Goal: Check status: Check status

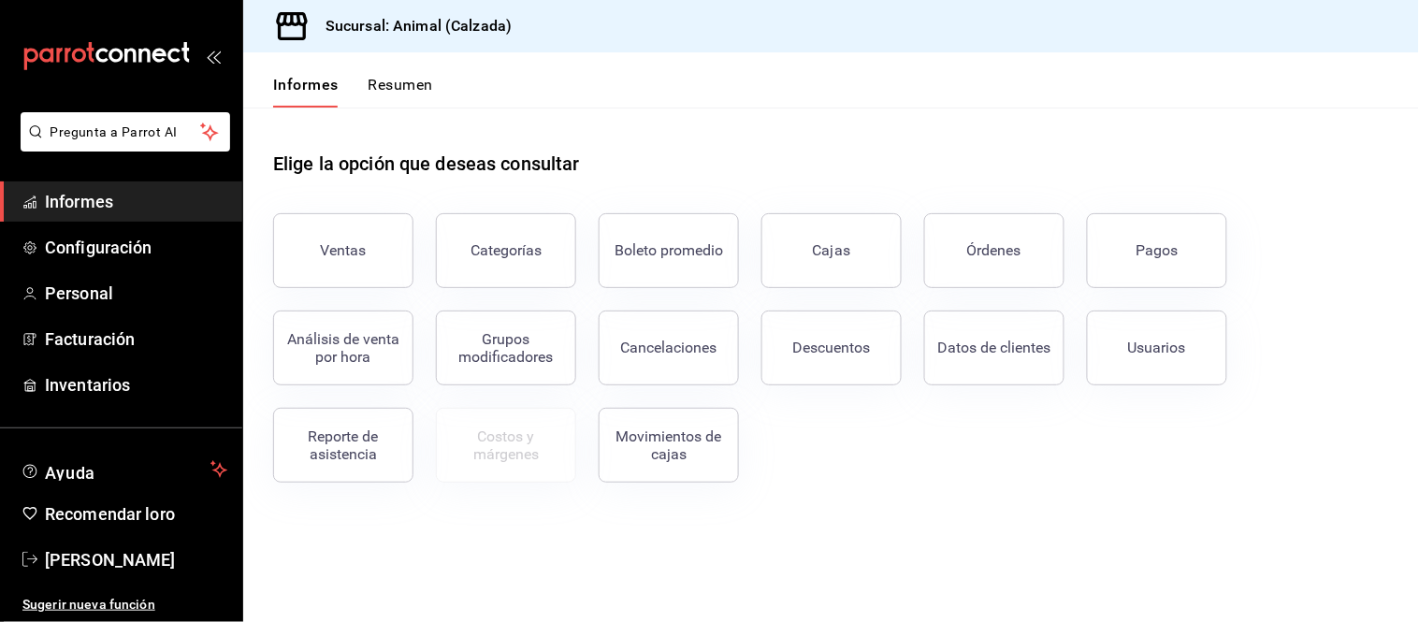
click at [300, 250] on button "Ventas" at bounding box center [343, 250] width 140 height 75
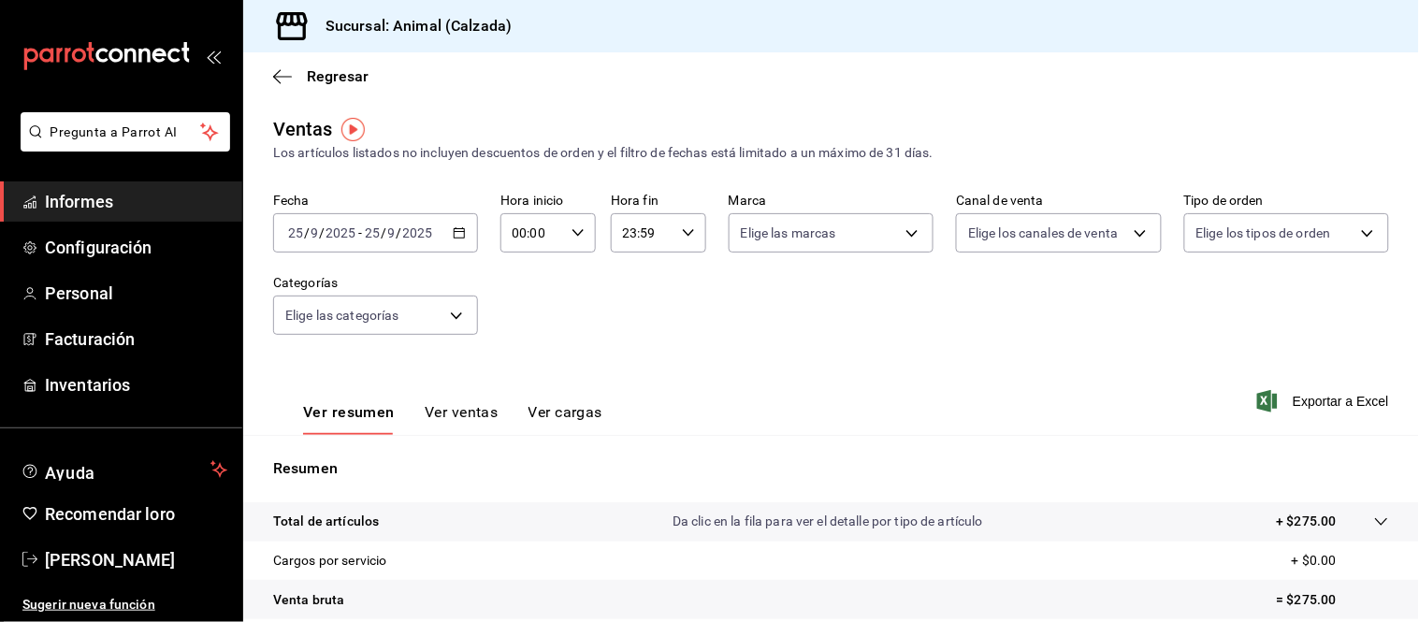
click at [387, 231] on input "9" at bounding box center [391, 232] width 9 height 15
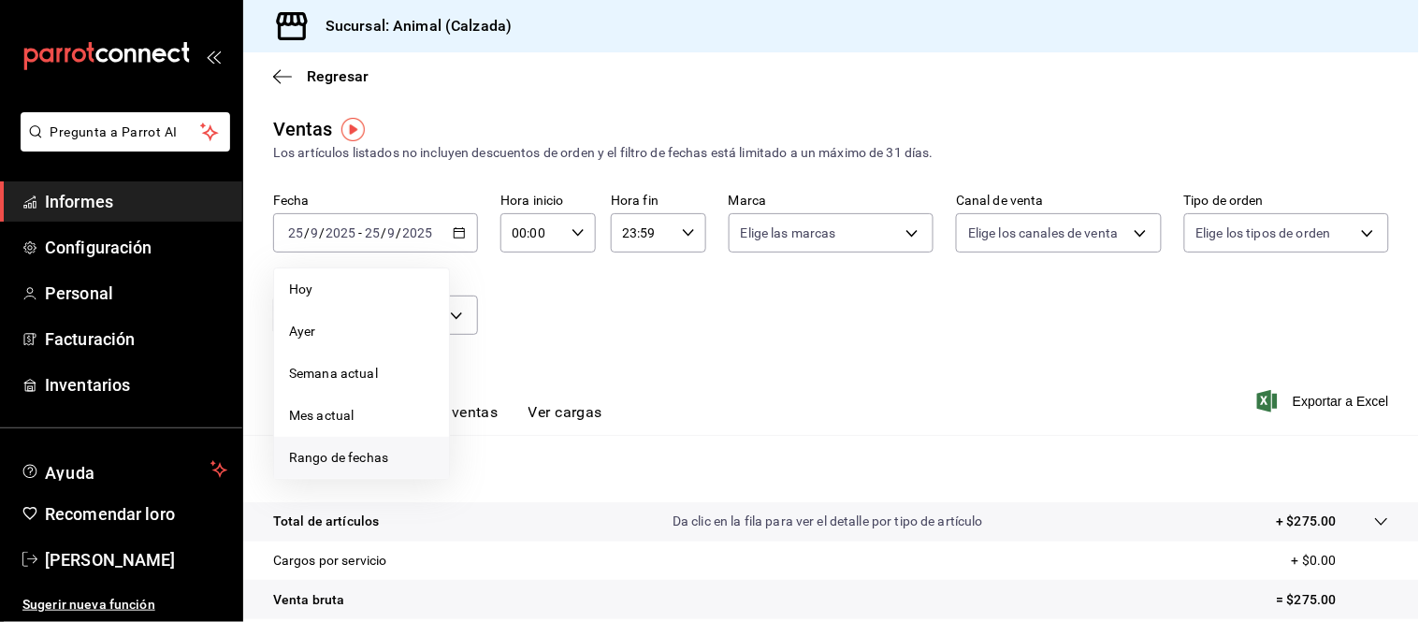
click at [358, 450] on font "Rango de fechas" at bounding box center [338, 457] width 99 height 15
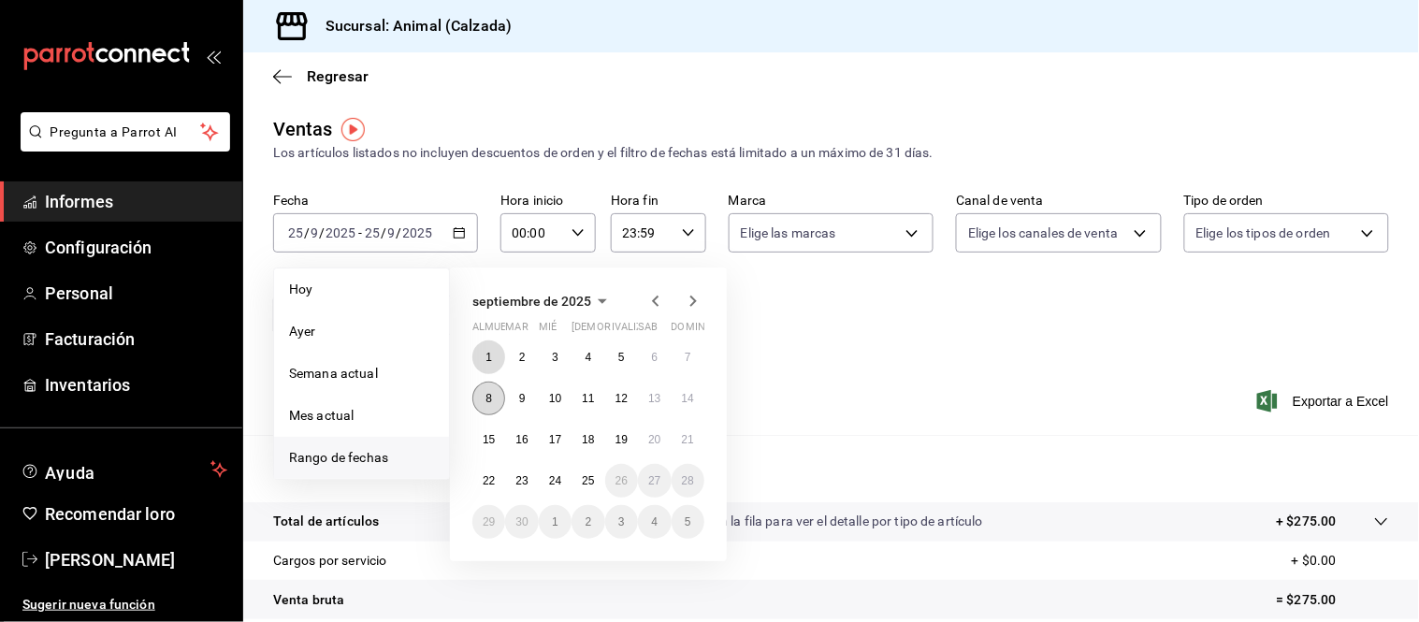
drag, startPoint x: 486, startPoint y: 360, endPoint x: 499, endPoint y: 389, distance: 31.4
click at [486, 360] on font "1" at bounding box center [488, 357] width 7 height 13
click at [582, 474] on font "25" at bounding box center [588, 480] width 12 height 13
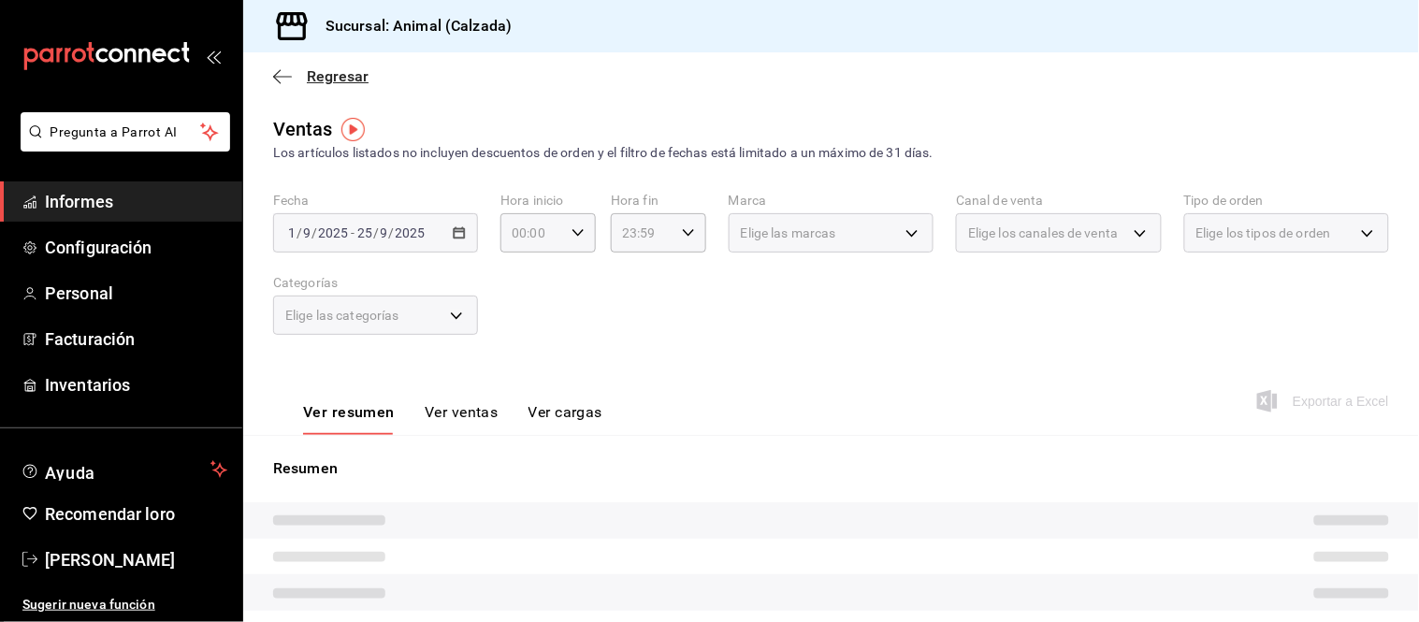
click at [332, 75] on font "Regresar" at bounding box center [338, 76] width 62 height 18
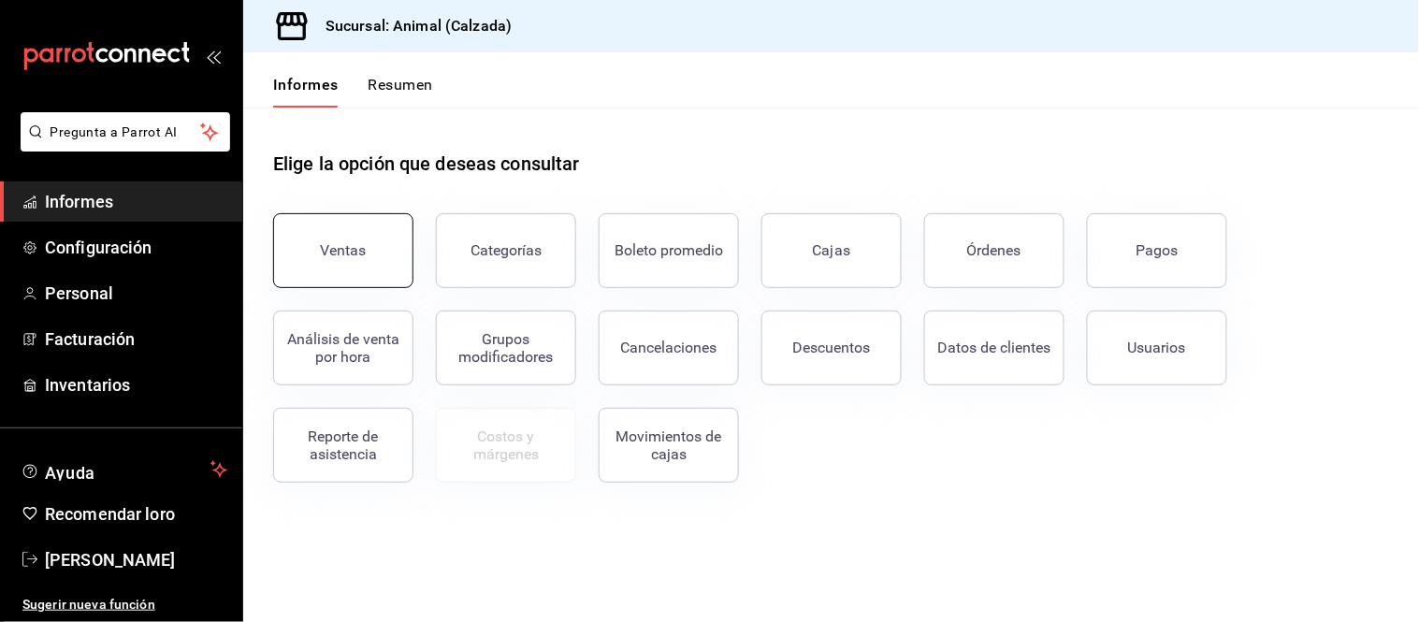
click at [359, 274] on button "Ventas" at bounding box center [343, 250] width 140 height 75
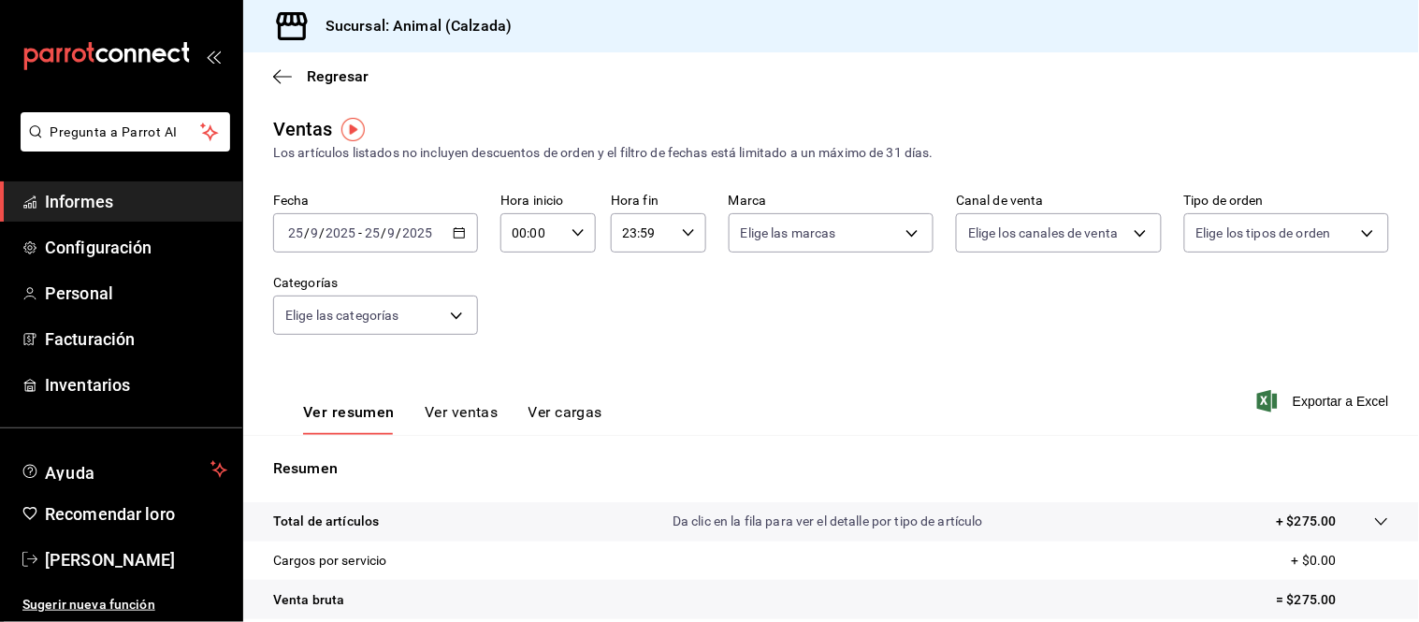
click at [344, 228] on input "2025" at bounding box center [341, 232] width 32 height 15
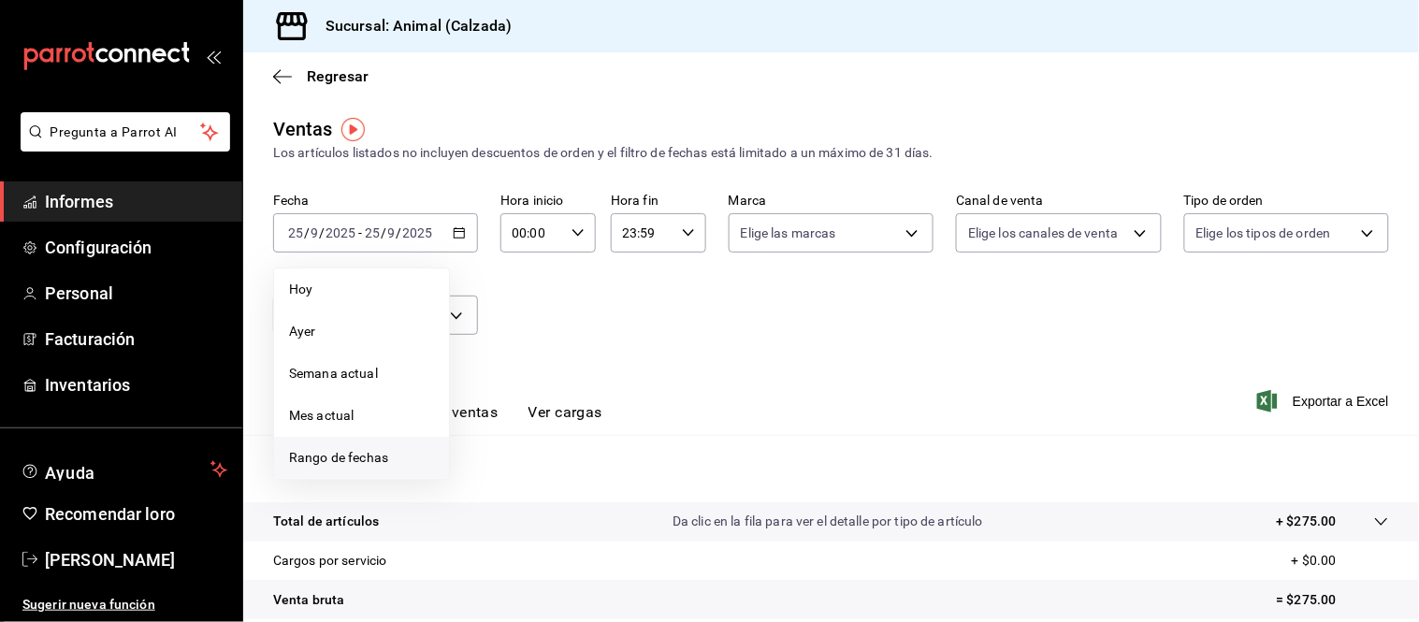
click at [337, 452] on font "Rango de fechas" at bounding box center [338, 457] width 99 height 15
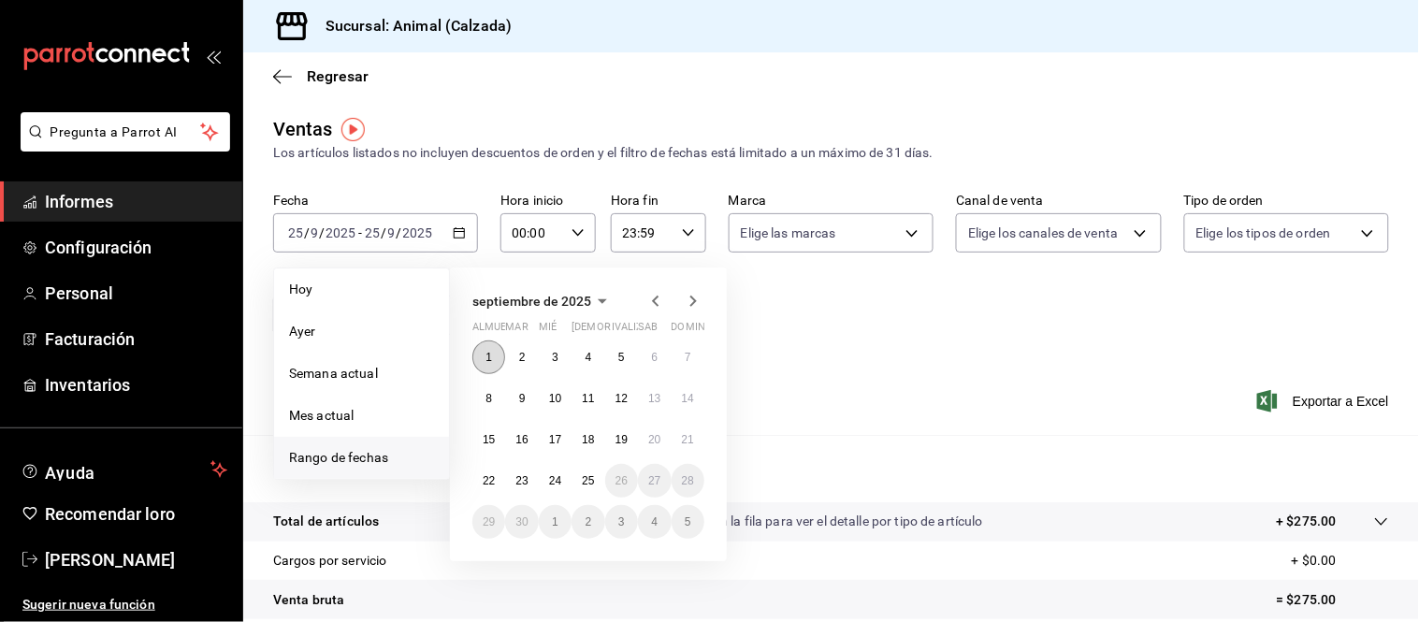
click at [489, 359] on font "1" at bounding box center [488, 357] width 7 height 13
click at [592, 479] on font "25" at bounding box center [588, 480] width 12 height 13
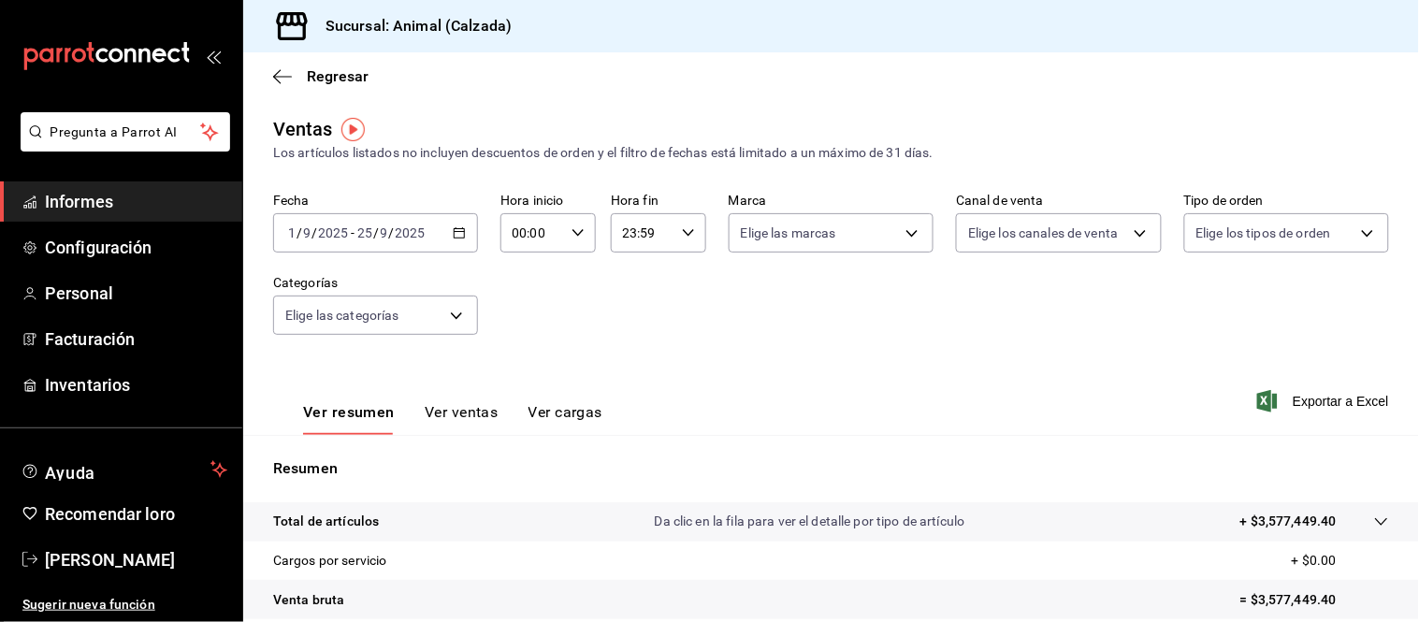
click at [585, 228] on div "00:00 Hora inicio" at bounding box center [547, 232] width 95 height 39
click at [521, 297] on font "05" at bounding box center [521, 298] width 15 height 15
type input "05:00"
click at [681, 221] on div at bounding box center [709, 311] width 1419 height 622
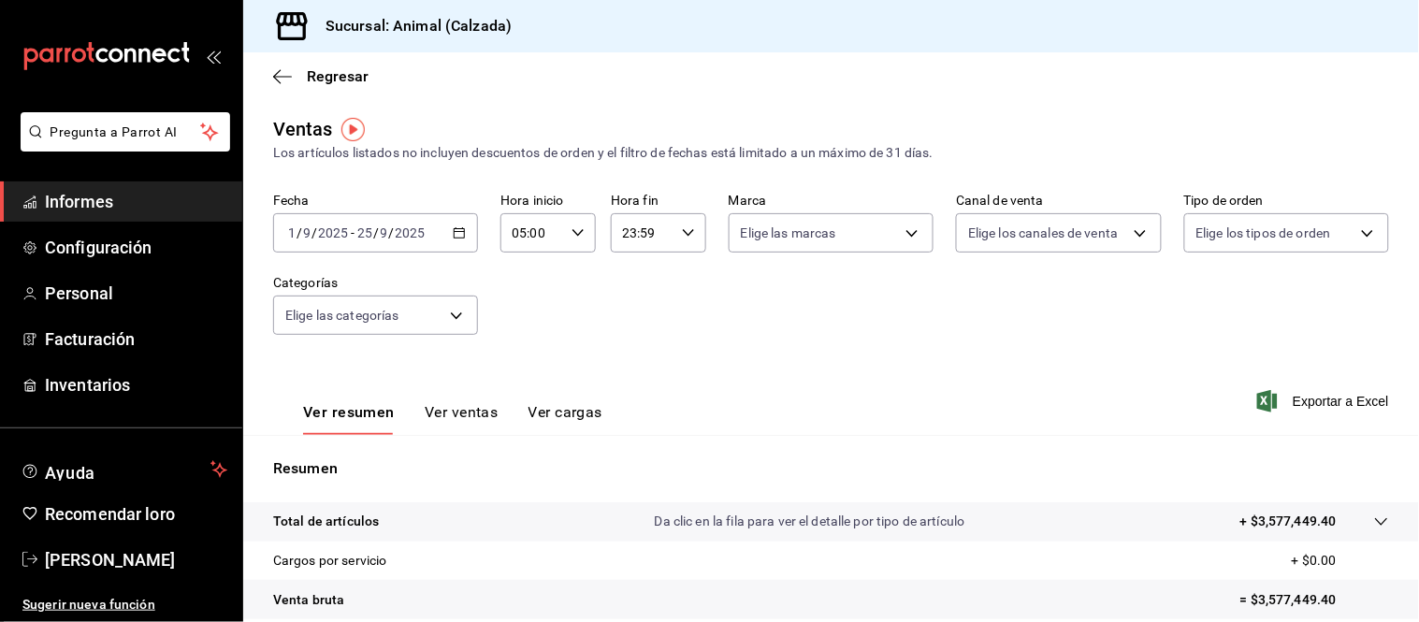
click at [685, 226] on icon "button" at bounding box center [688, 232] width 13 height 13
click at [633, 397] on font "05" at bounding box center [629, 402] width 15 height 15
click at [678, 274] on font "00" at bounding box center [676, 281] width 15 height 15
type input "05:00"
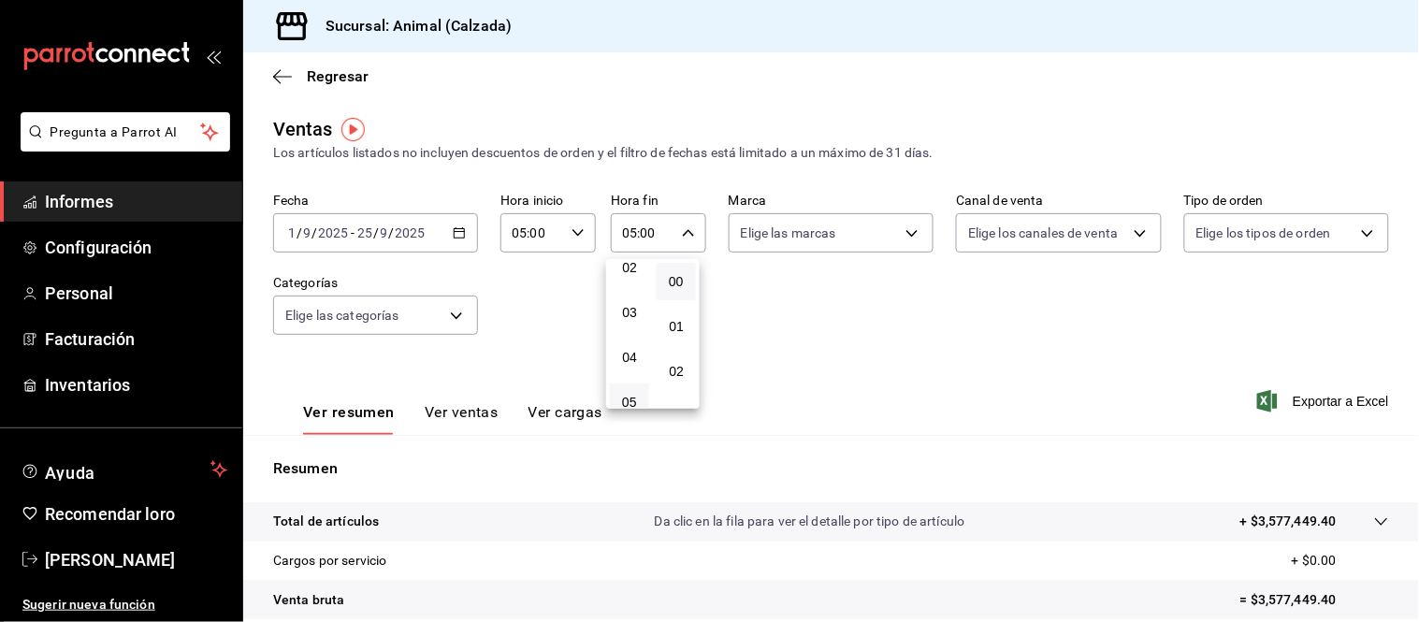
click at [1092, 357] on div at bounding box center [709, 311] width 1419 height 622
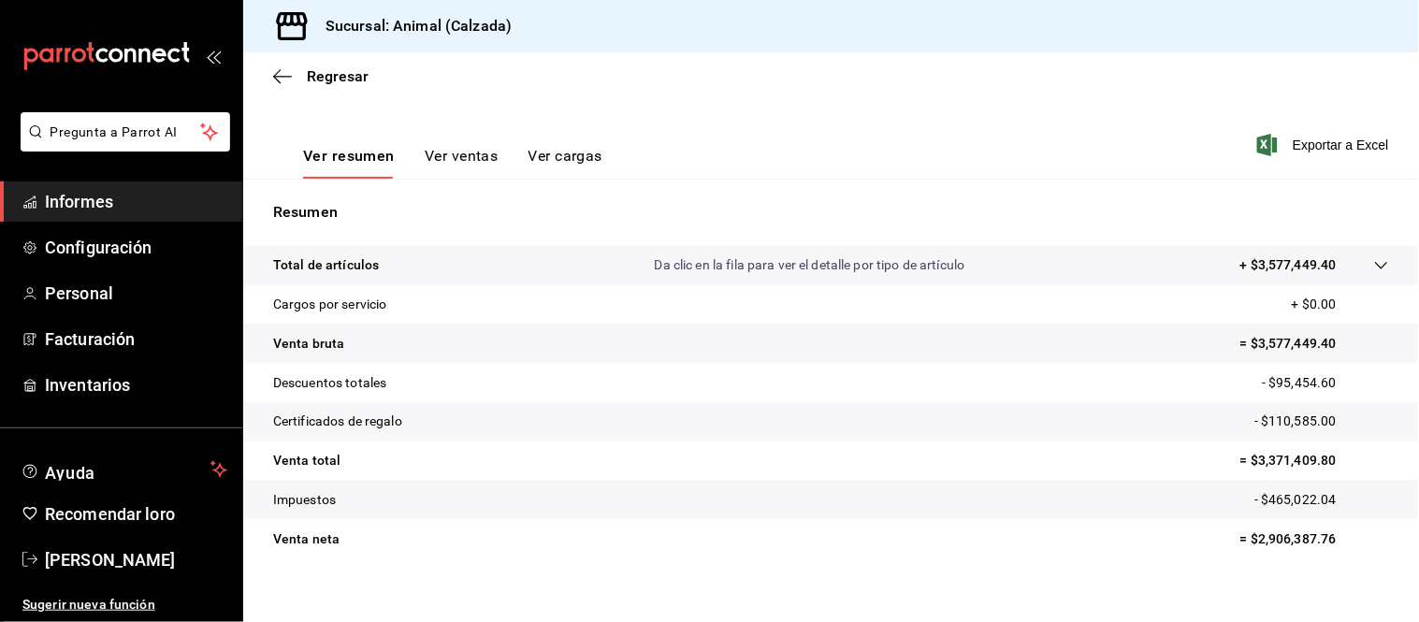
scroll to position [275, 0]
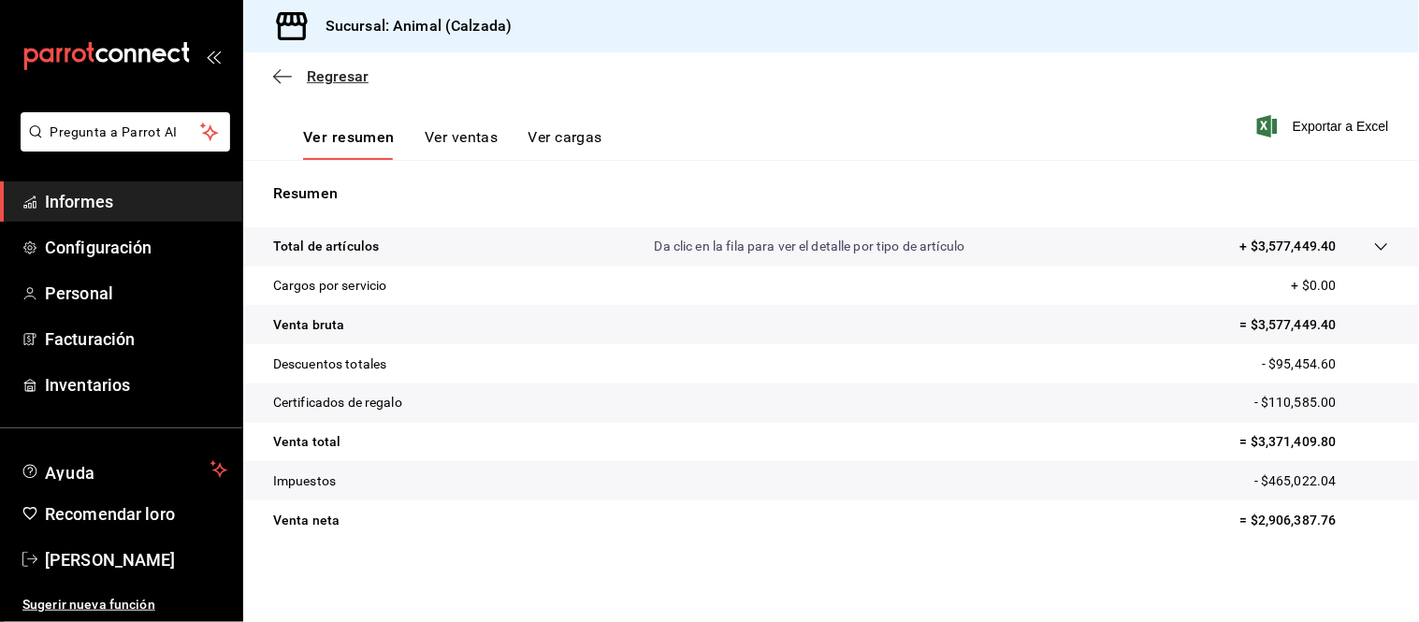
click at [325, 77] on font "Regresar" at bounding box center [338, 76] width 62 height 18
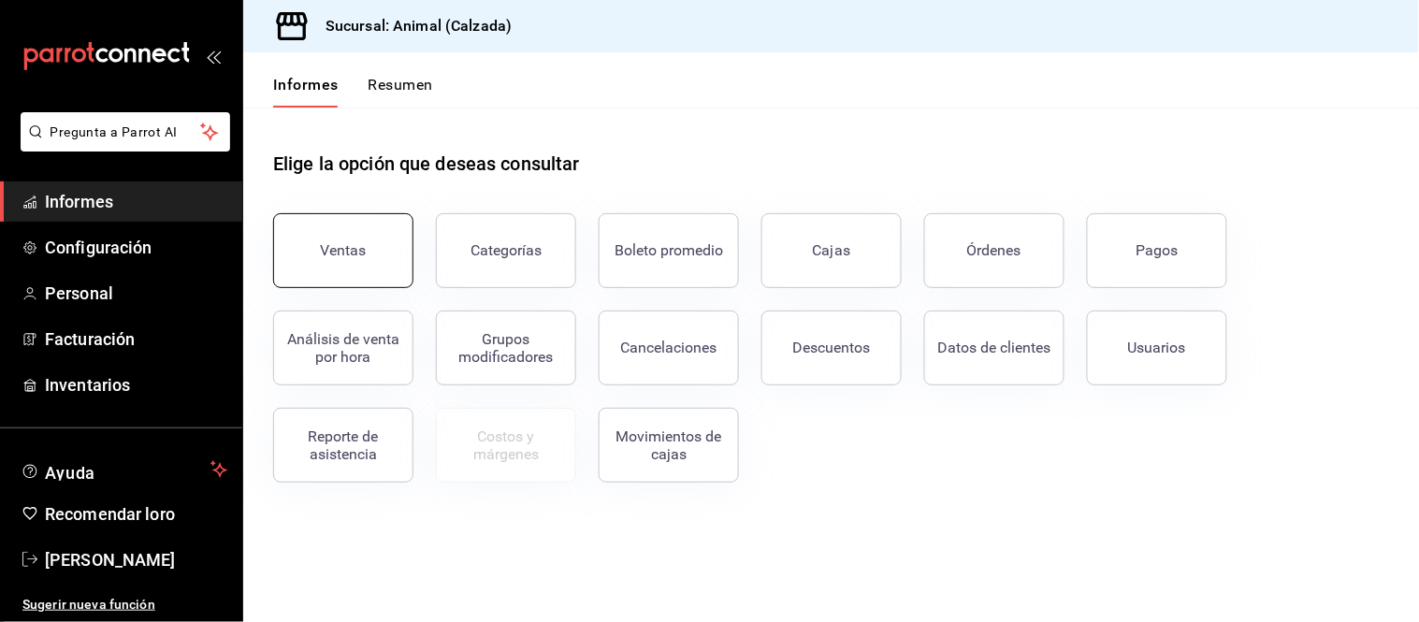
click at [331, 273] on button "Ventas" at bounding box center [343, 250] width 140 height 75
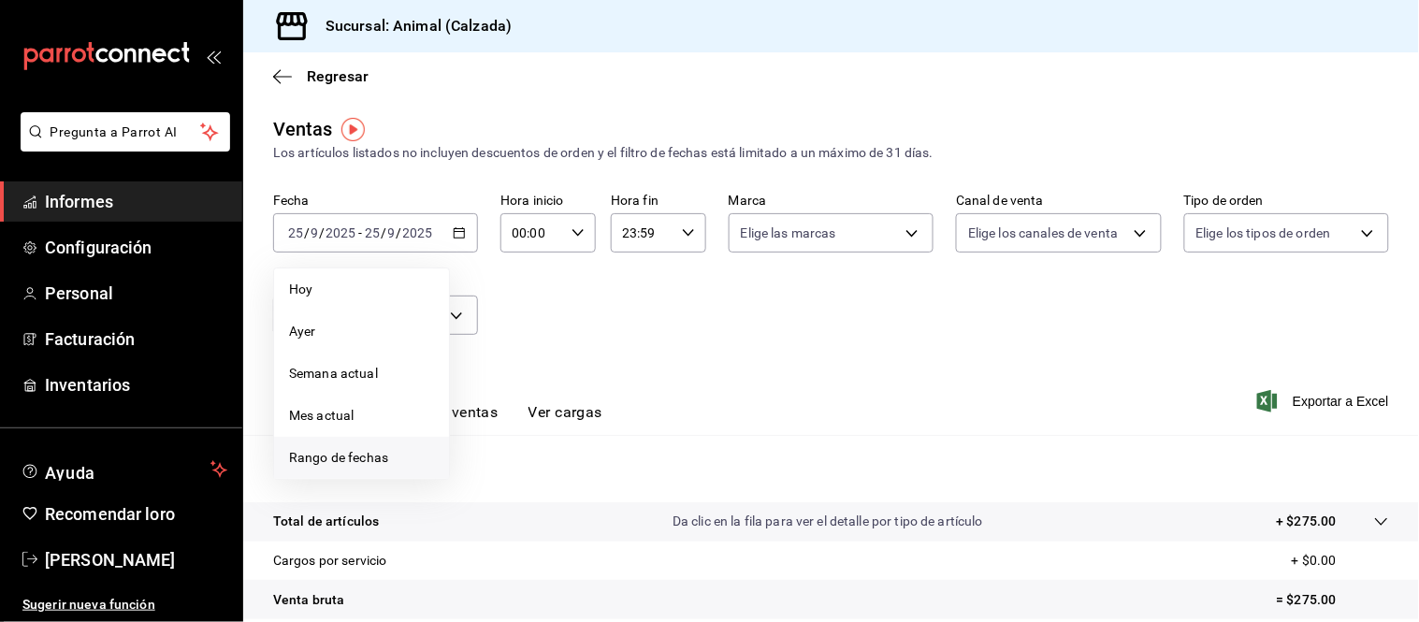
click at [346, 455] on font "Rango de fechas" at bounding box center [338, 457] width 99 height 15
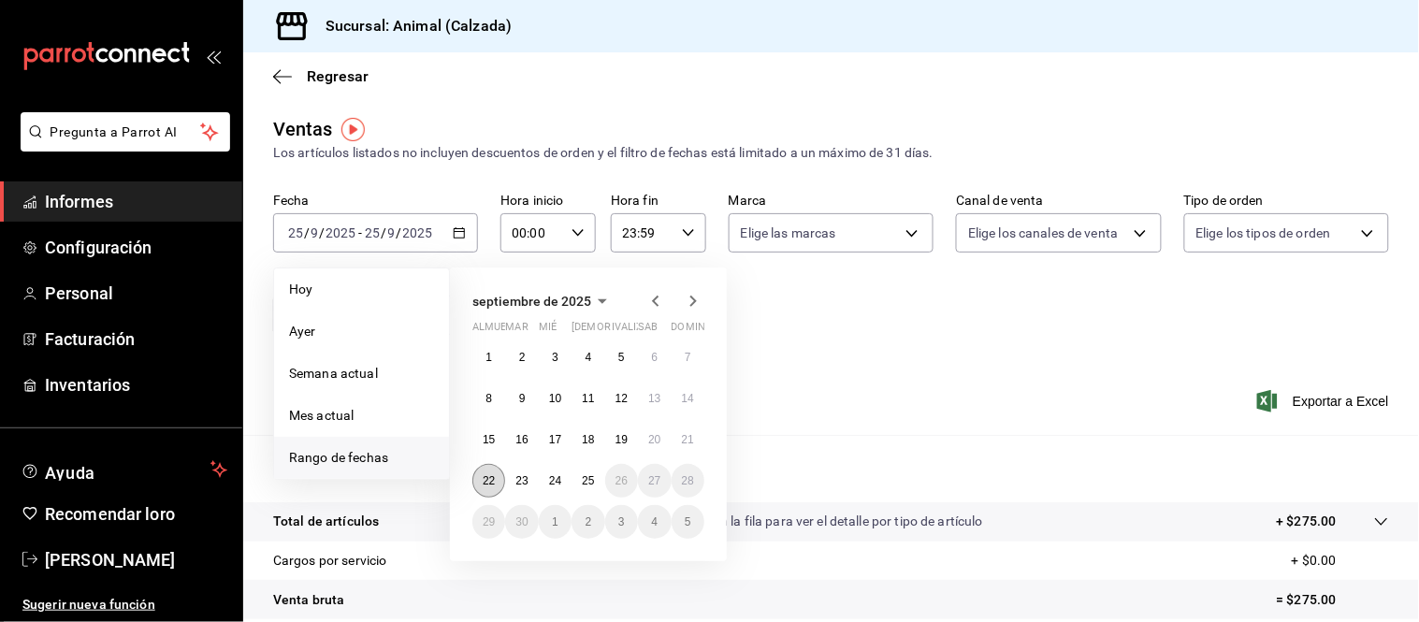
click at [491, 483] on font "22" at bounding box center [489, 480] width 12 height 13
click at [581, 488] on button "25" at bounding box center [588, 481] width 33 height 34
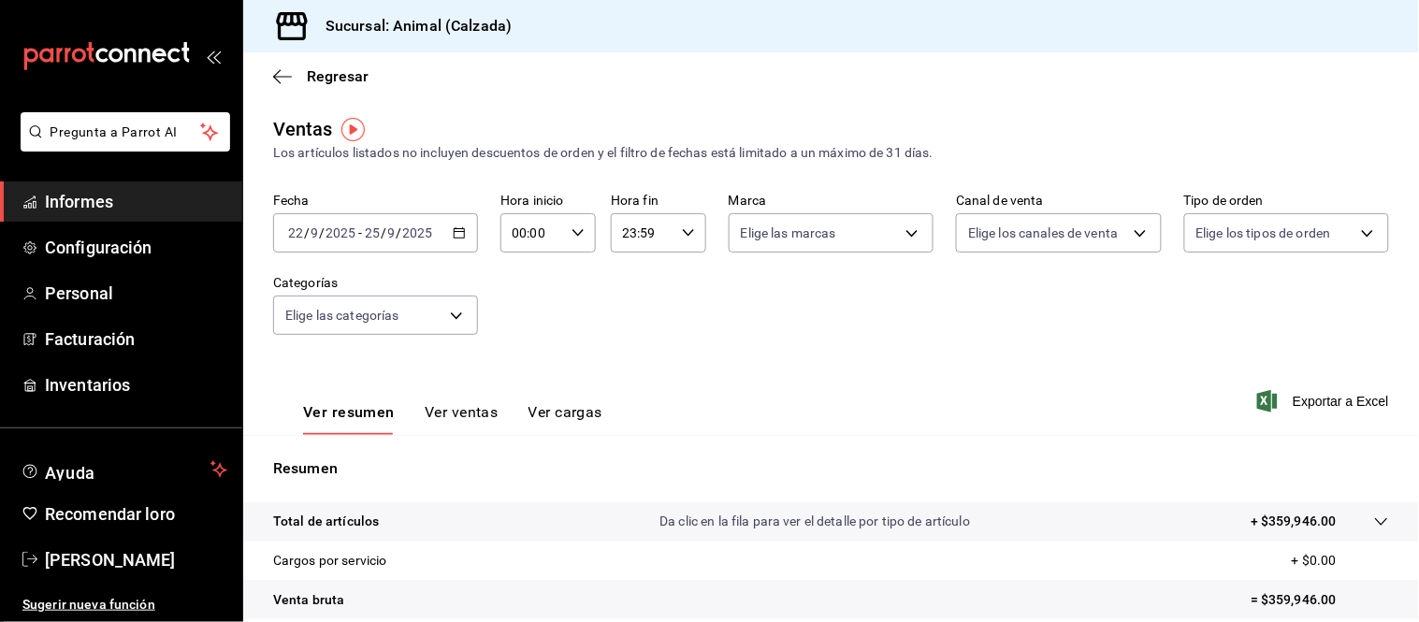
click at [577, 238] on icon "button" at bounding box center [578, 232] width 13 height 13
click at [511, 396] on button "05" at bounding box center [520, 402] width 39 height 37
type input "05:00"
click at [688, 234] on div at bounding box center [709, 311] width 1419 height 622
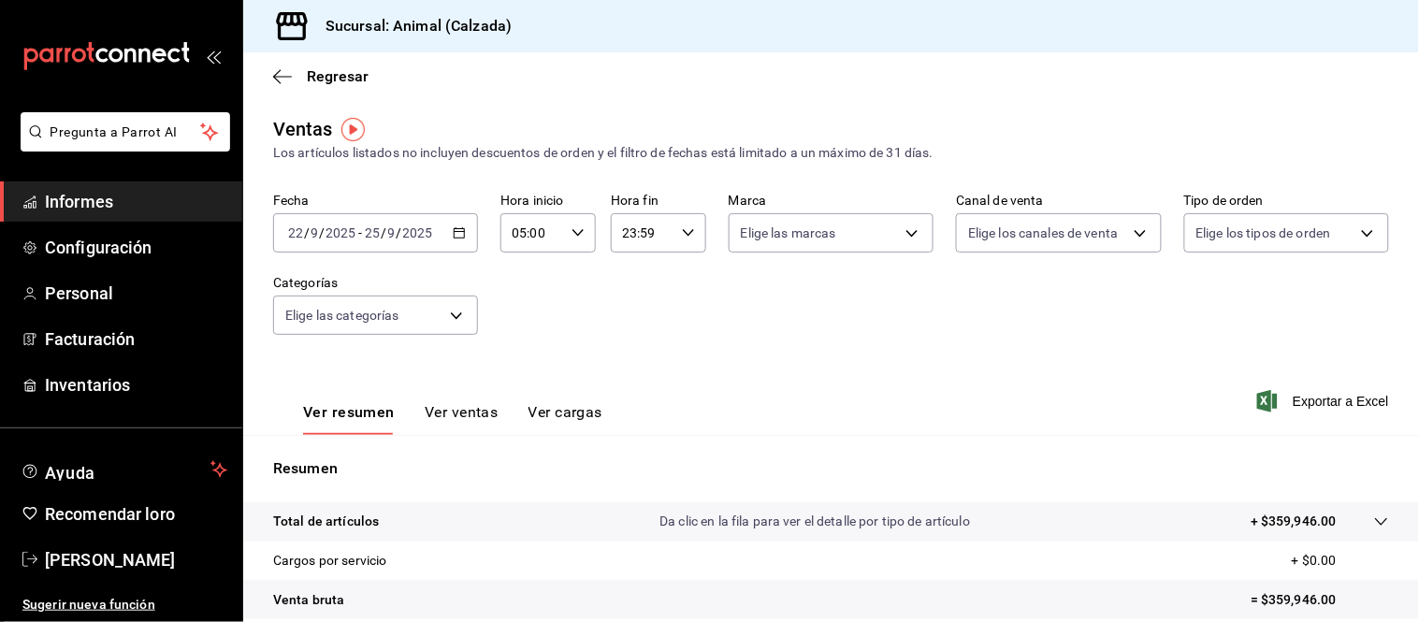
click at [688, 234] on div "23:59 Hora fin" at bounding box center [658, 232] width 95 height 39
click at [632, 324] on button "05" at bounding box center [629, 315] width 39 height 37
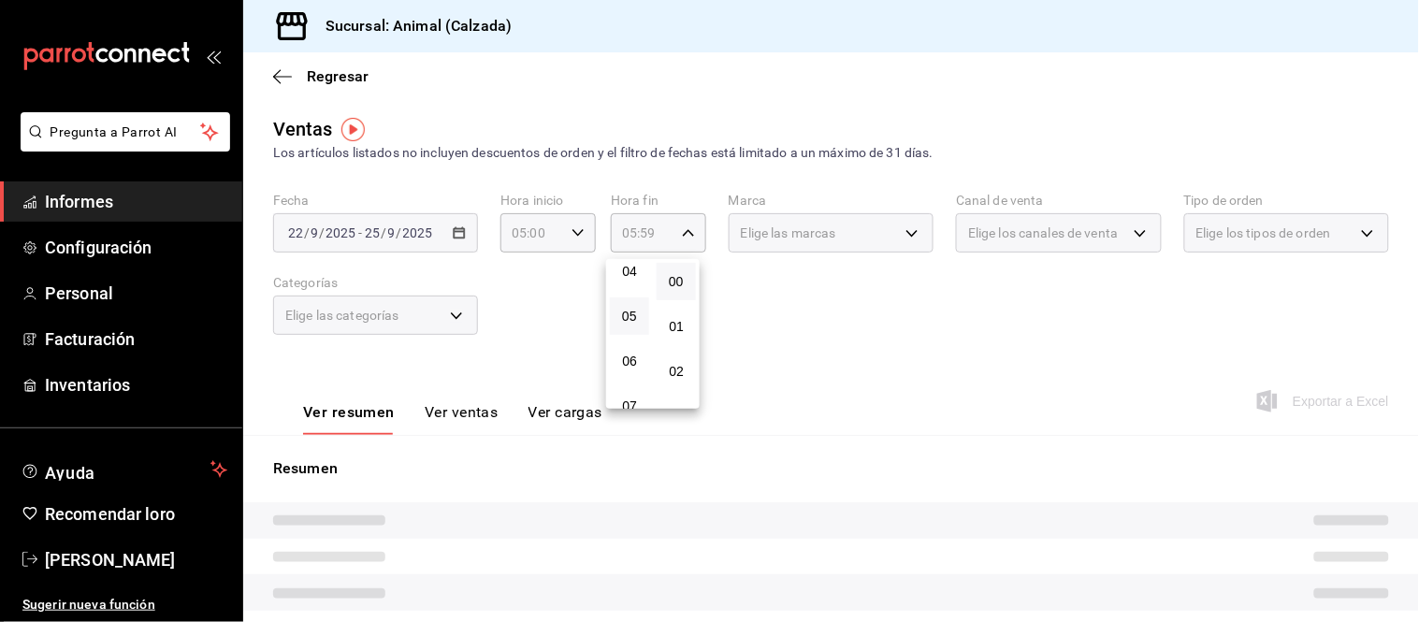
click at [675, 272] on button "00" at bounding box center [676, 281] width 39 height 37
type input "05:00"
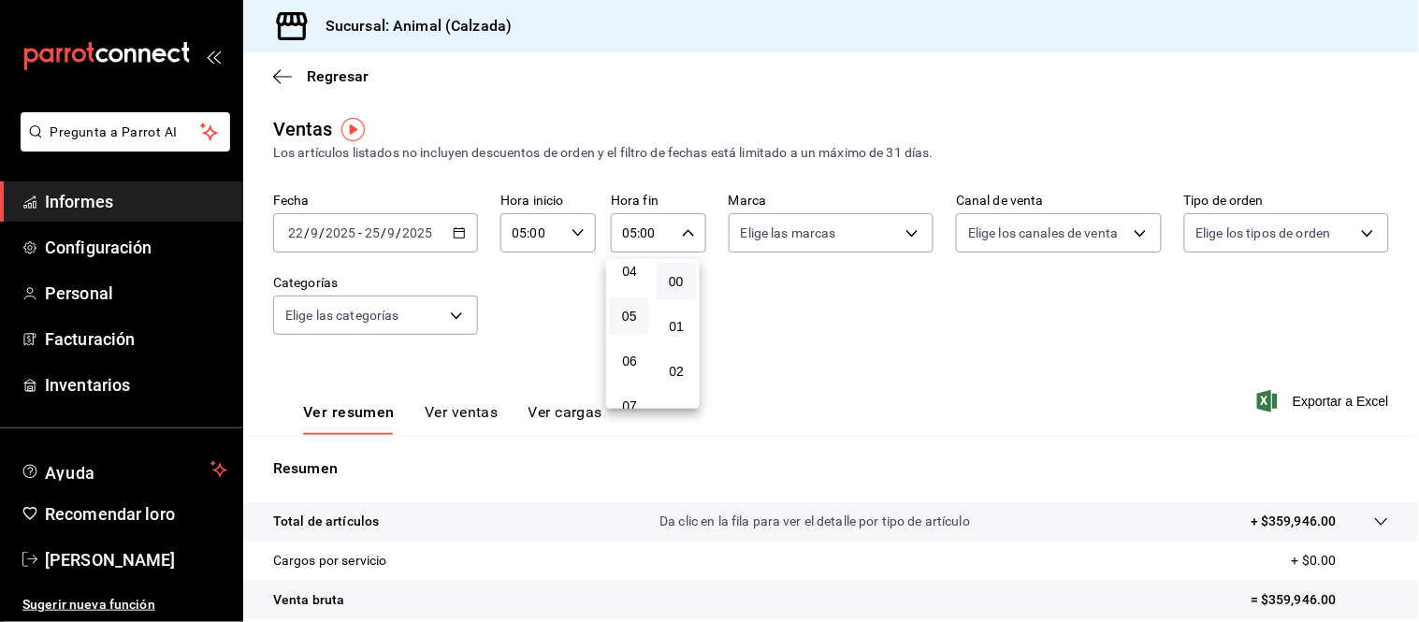
click at [815, 330] on div at bounding box center [709, 311] width 1419 height 622
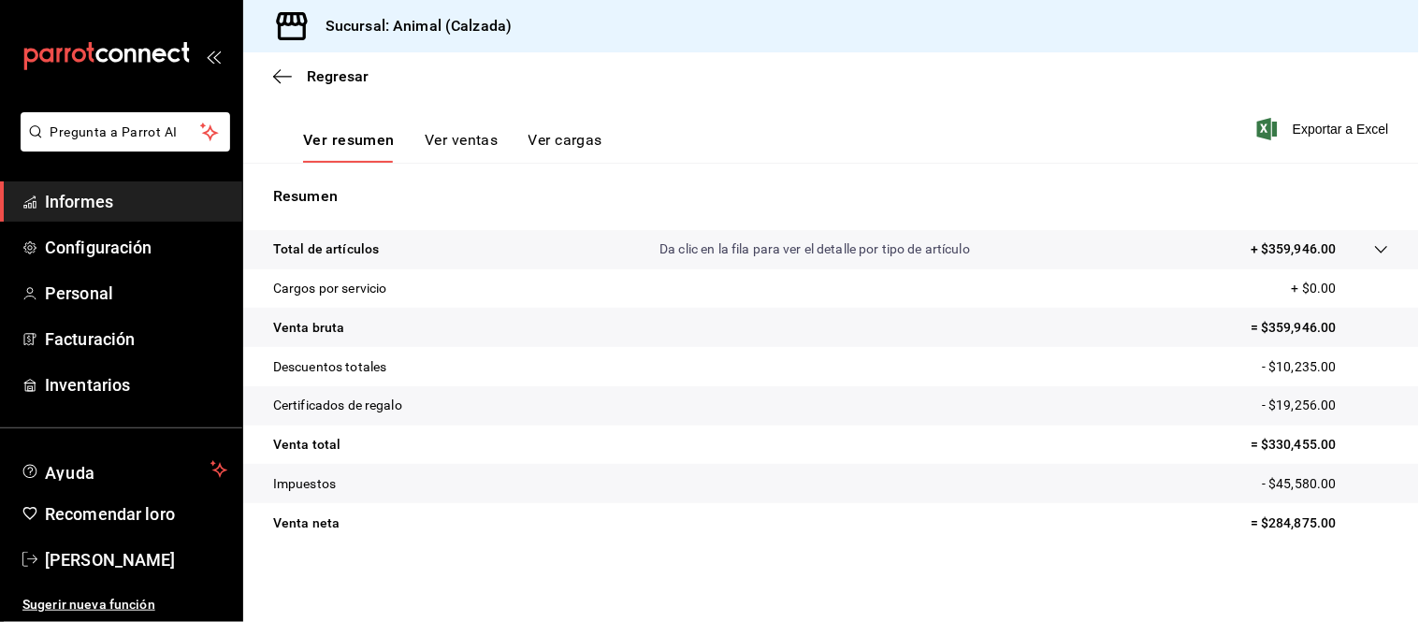
scroll to position [275, 0]
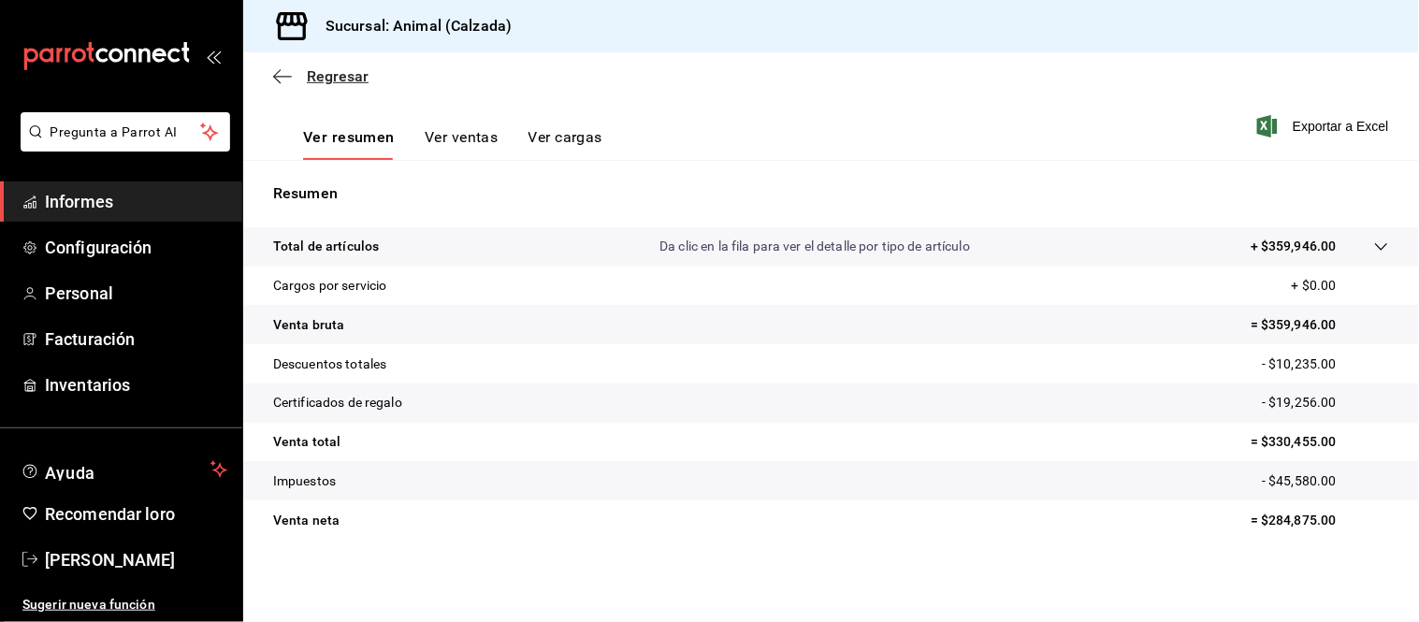
click at [291, 70] on icon "button" at bounding box center [282, 76] width 19 height 17
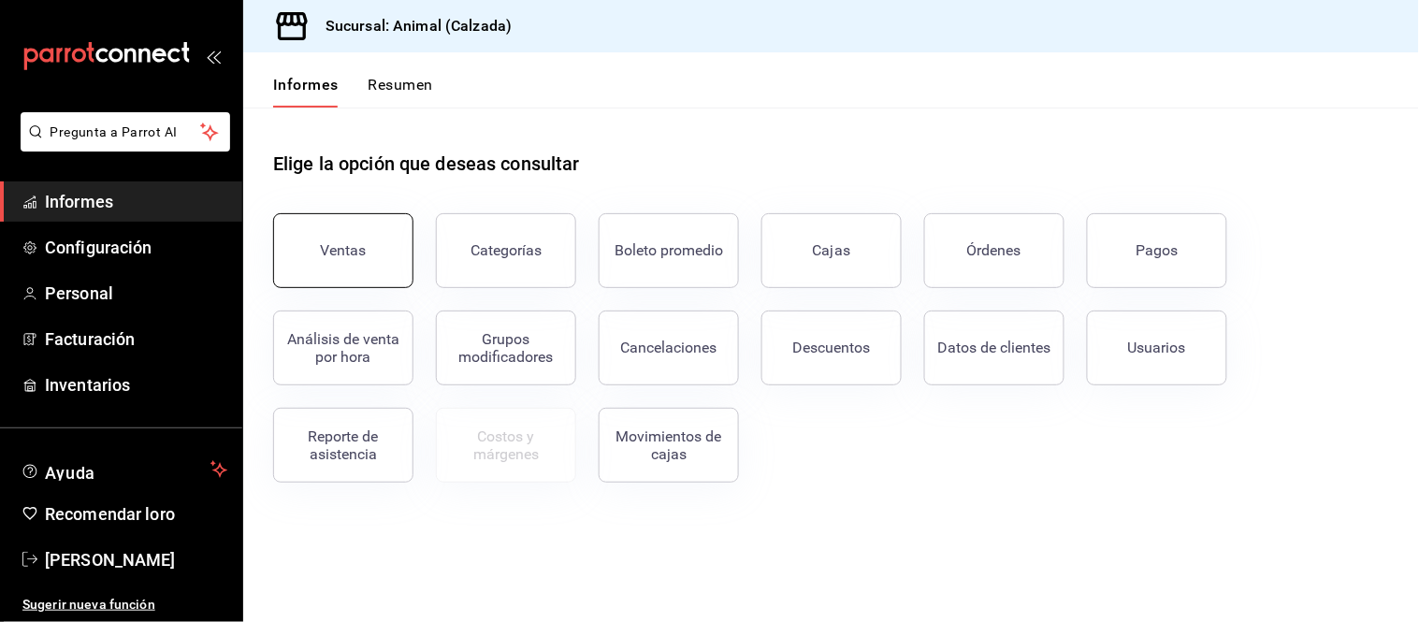
click at [354, 259] on button "Ventas" at bounding box center [343, 250] width 140 height 75
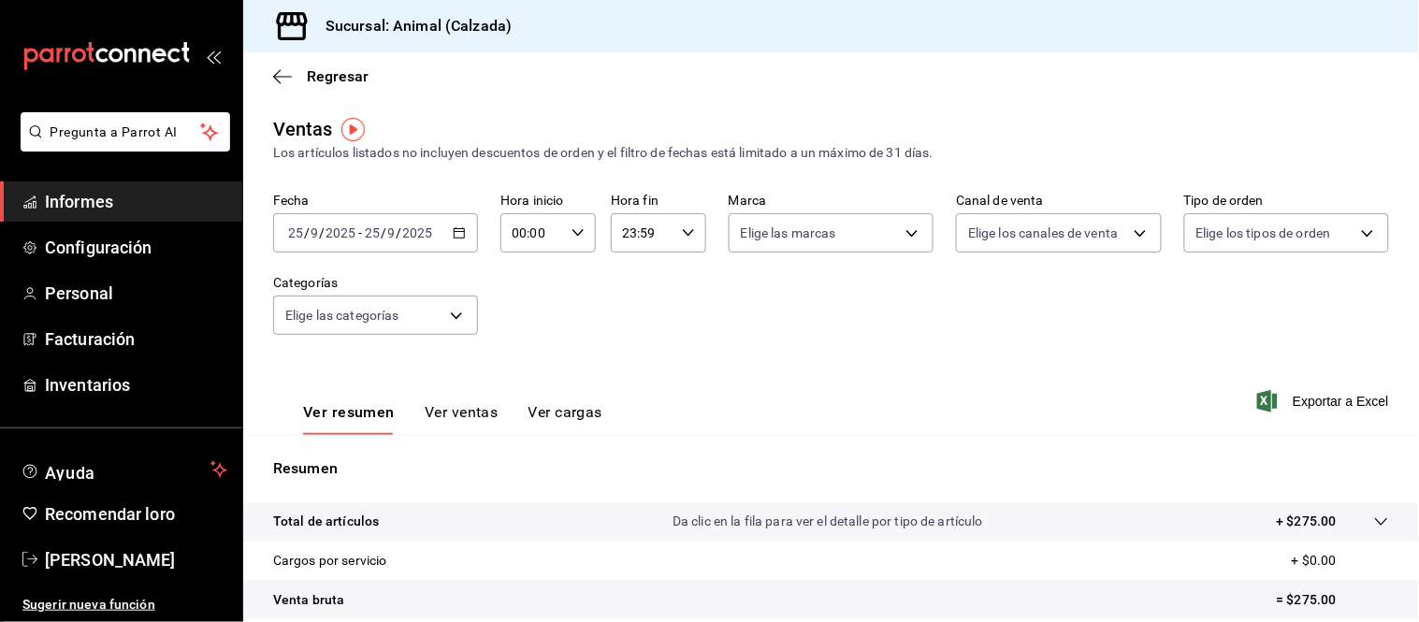
click at [382, 223] on div "[DATE] [DATE] - [DATE] [DATE]" at bounding box center [375, 232] width 205 height 39
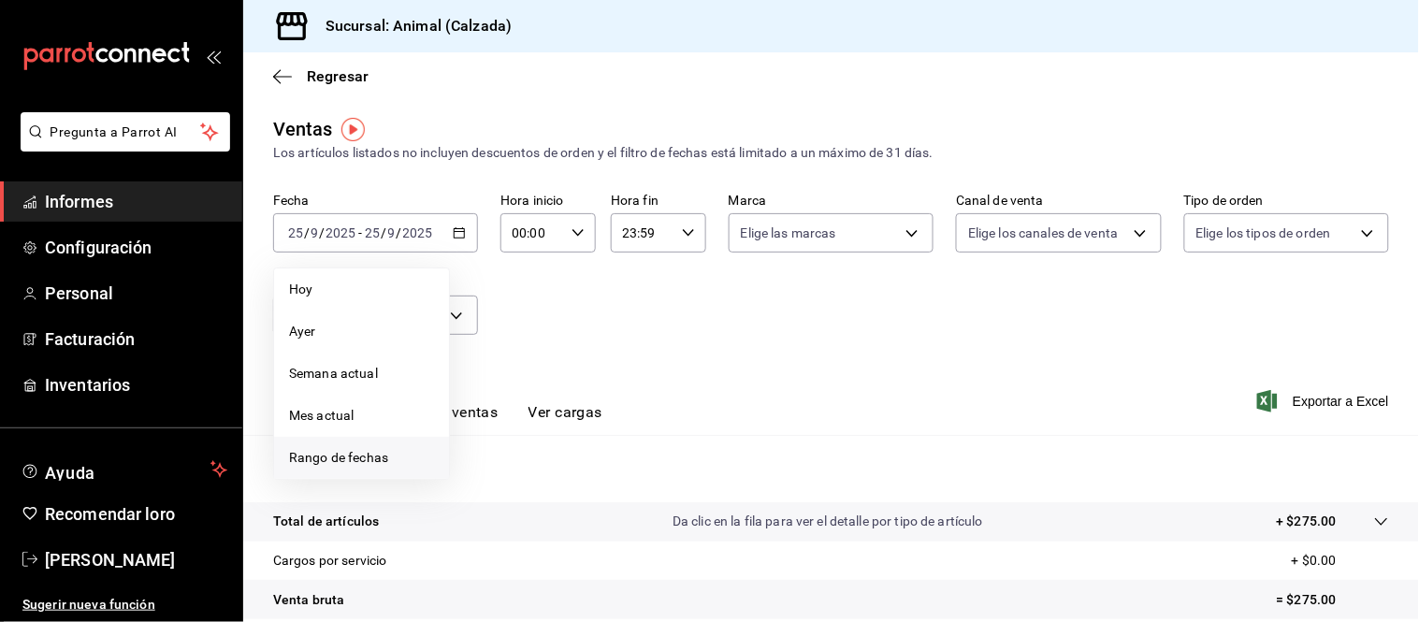
click at [360, 448] on span "Rango de fechas" at bounding box center [361, 458] width 145 height 20
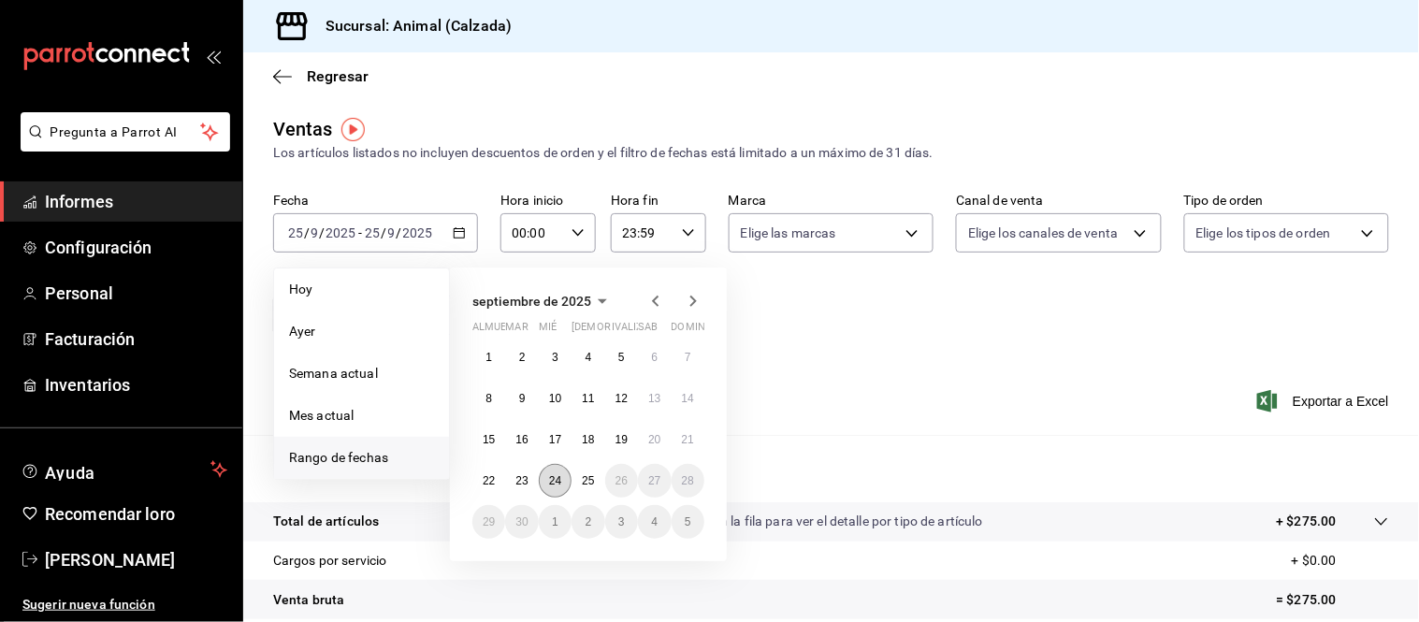
click at [547, 487] on button "24" at bounding box center [555, 481] width 33 height 34
click at [581, 483] on button "25" at bounding box center [588, 481] width 33 height 34
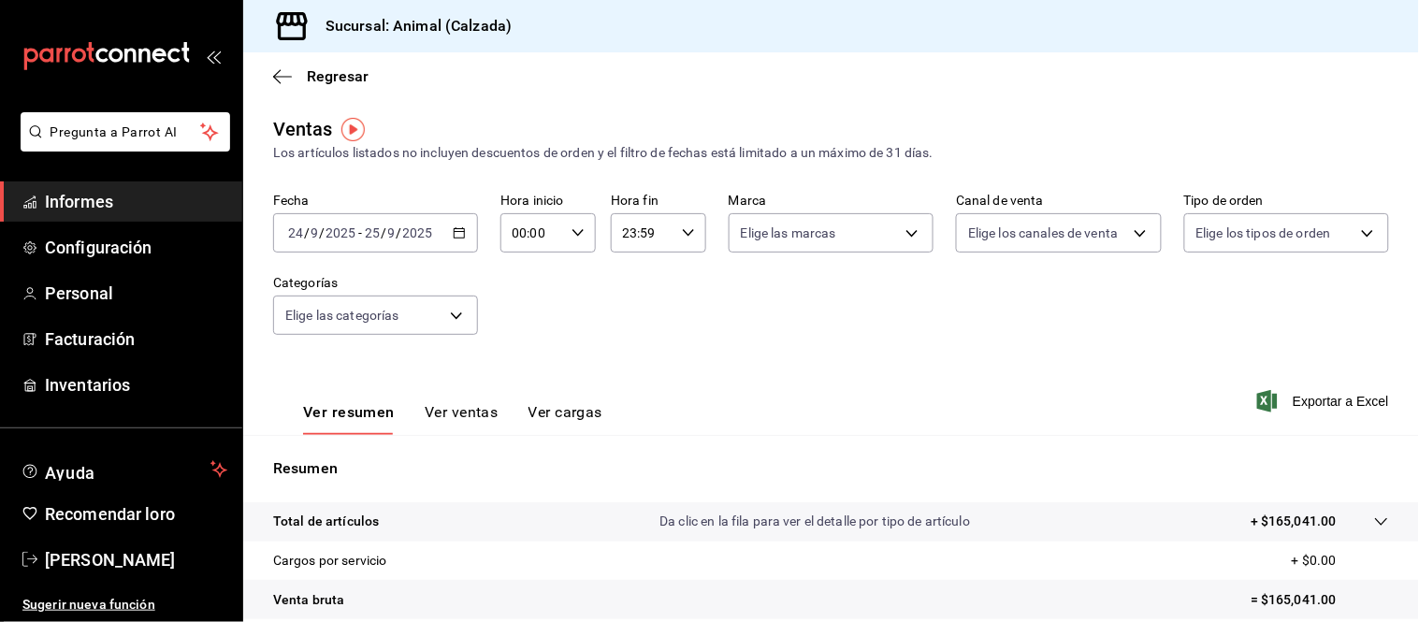
click at [577, 232] on icon "button" at bounding box center [578, 232] width 13 height 13
click at [514, 291] on font "05" at bounding box center [521, 298] width 15 height 15
type input "05:00"
click at [689, 239] on div at bounding box center [709, 311] width 1419 height 622
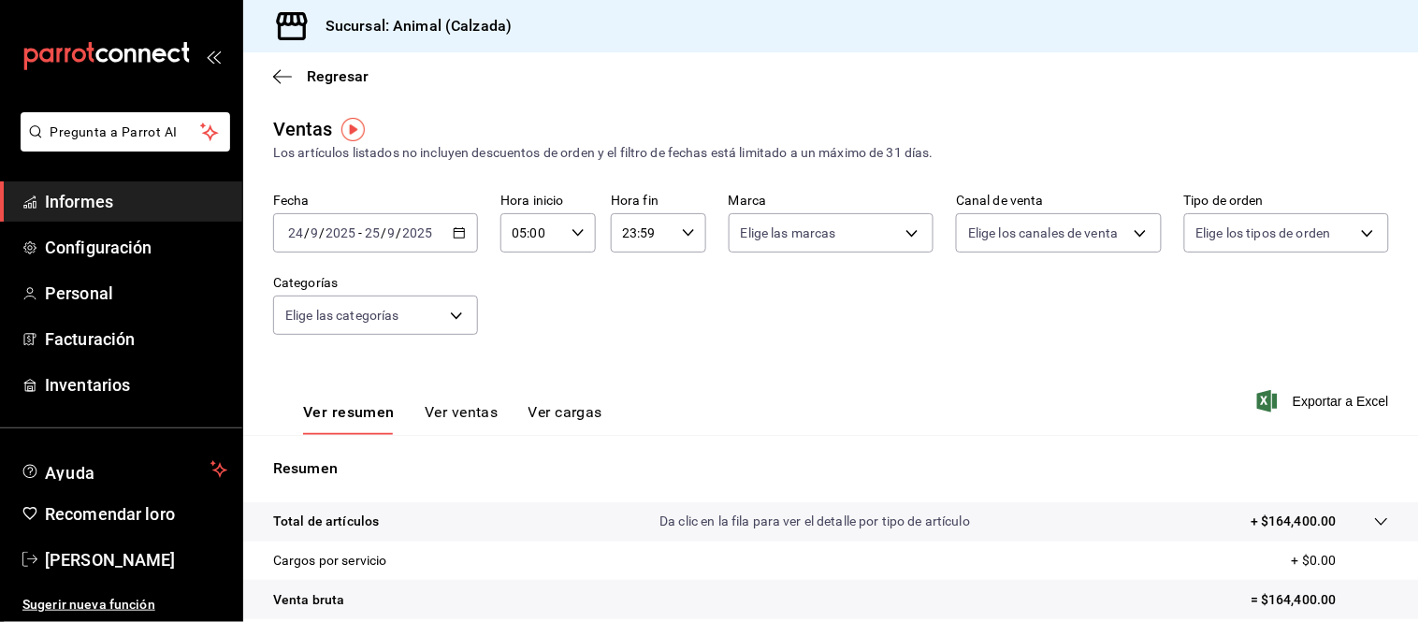
click at [689, 239] on div "23:59 Hora fin" at bounding box center [658, 232] width 95 height 39
click at [625, 313] on font "05" at bounding box center [629, 316] width 15 height 15
click at [674, 274] on font "00" at bounding box center [676, 281] width 15 height 15
type input "05:00"
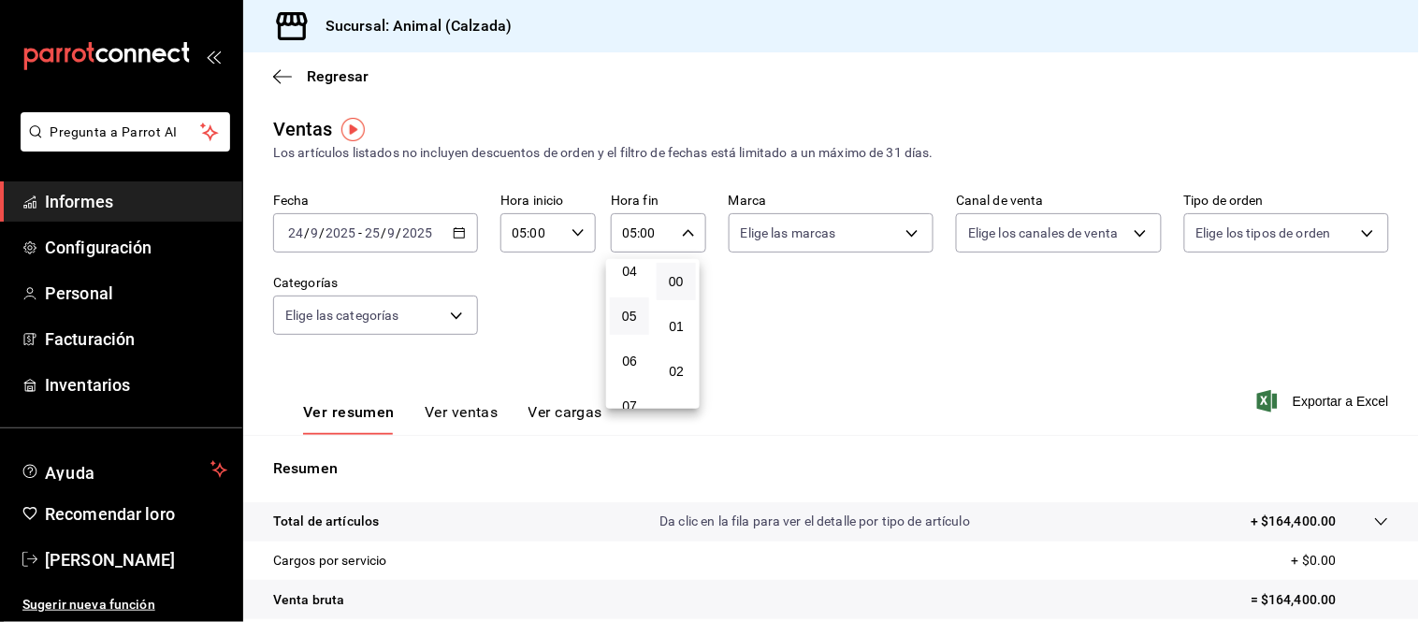
click at [885, 338] on div at bounding box center [709, 311] width 1419 height 622
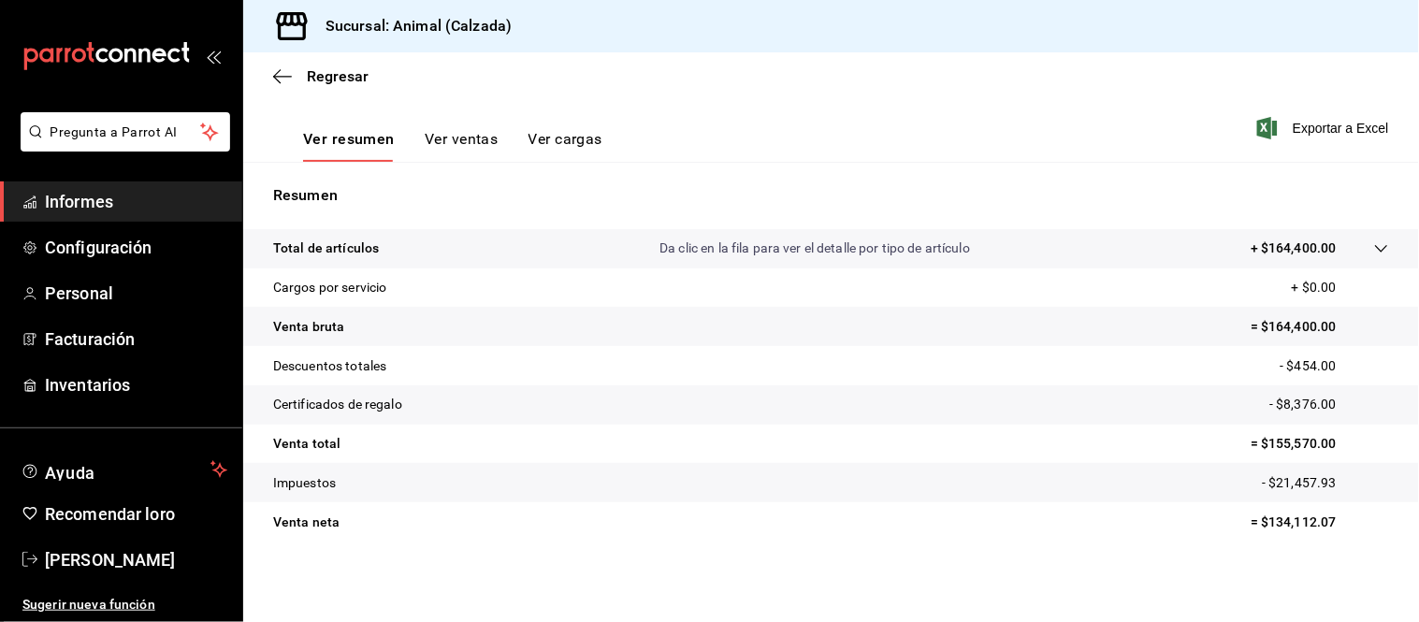
scroll to position [275, 0]
